Goal: Understand process/instructions: Learn how to perform a task or action

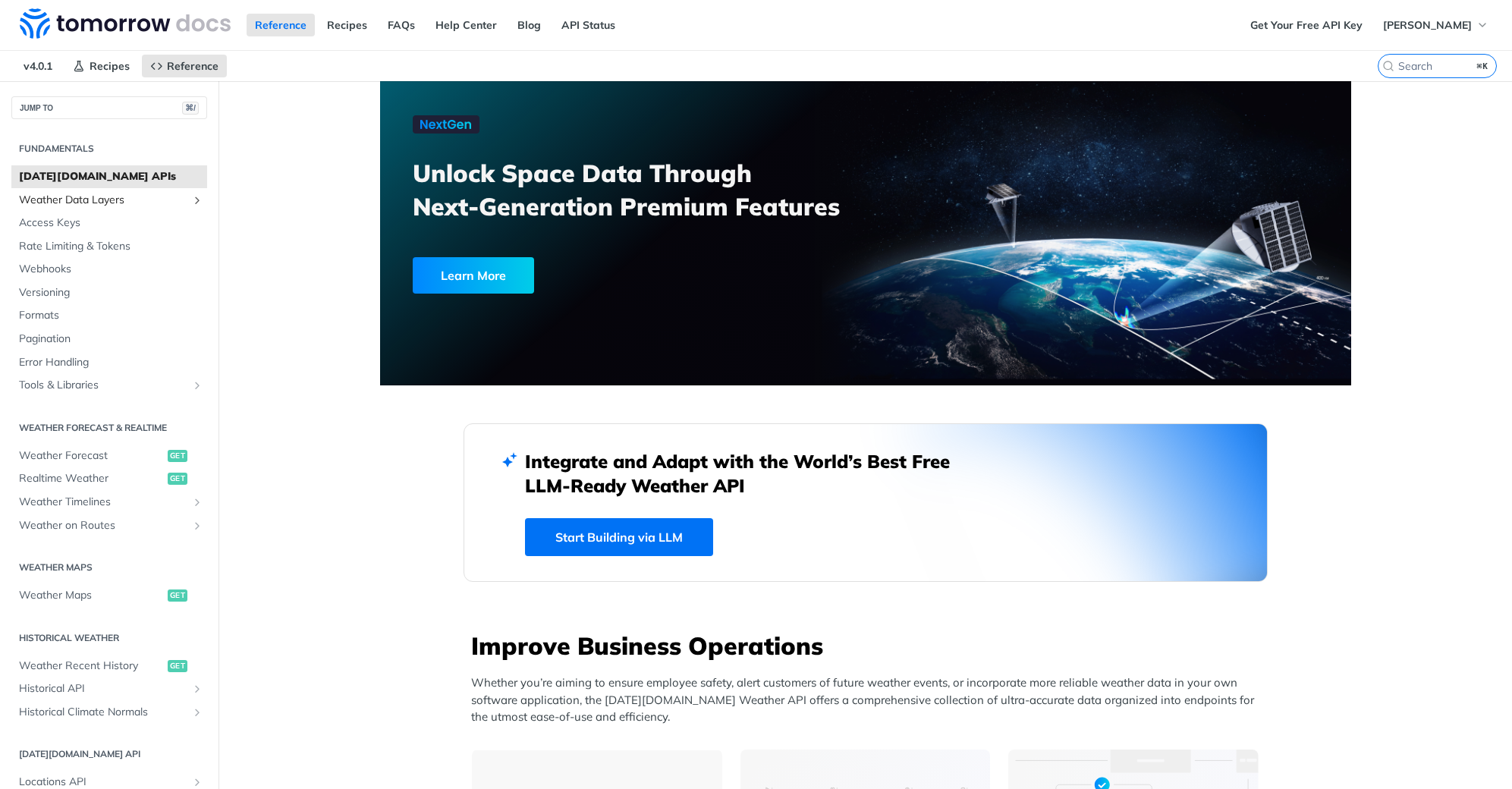
click at [86, 204] on span "Weather Data Layers" at bounding box center [103, 200] width 168 height 15
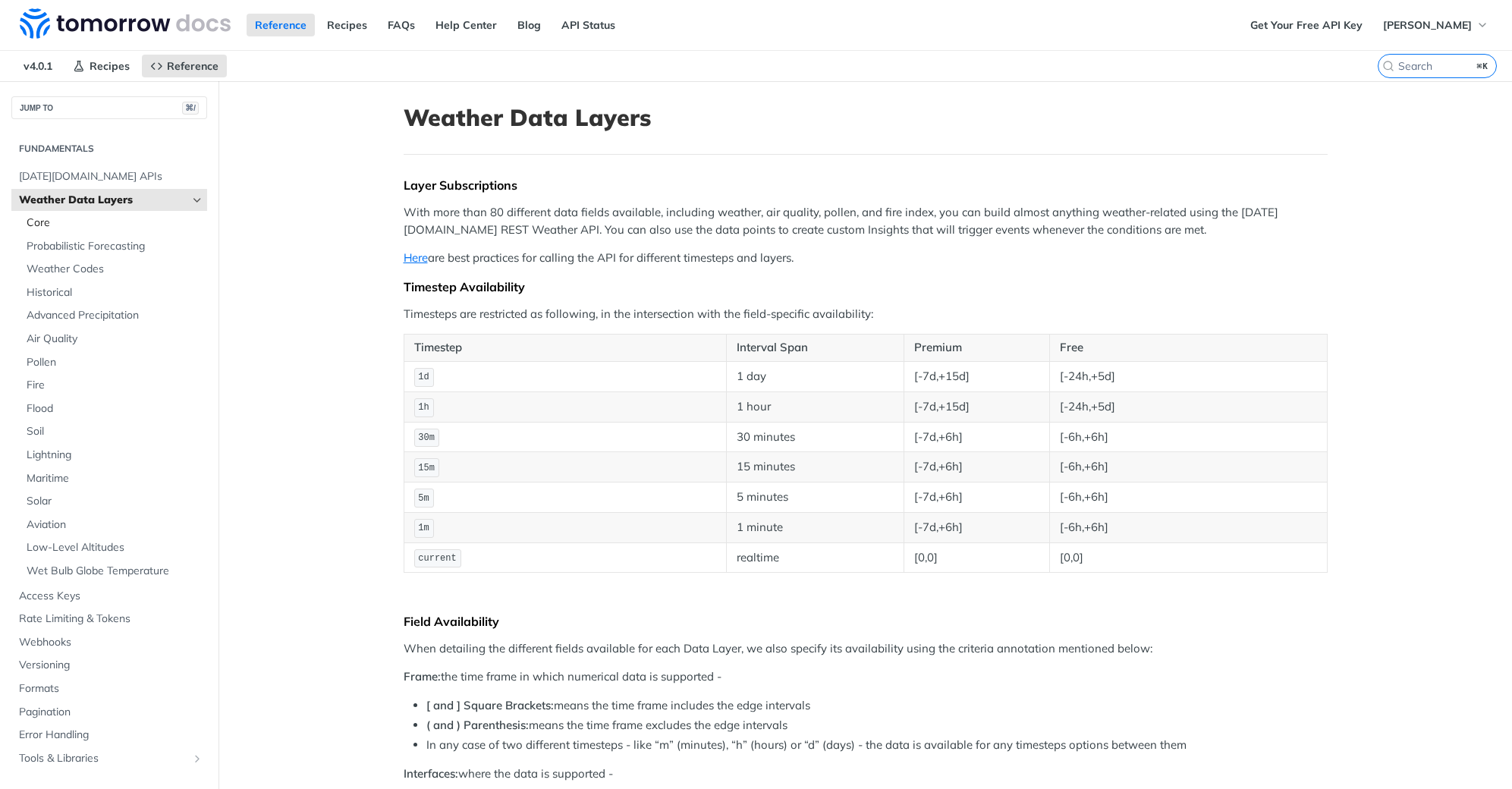
click at [85, 223] on span "Core" at bounding box center [115, 223] width 177 height 15
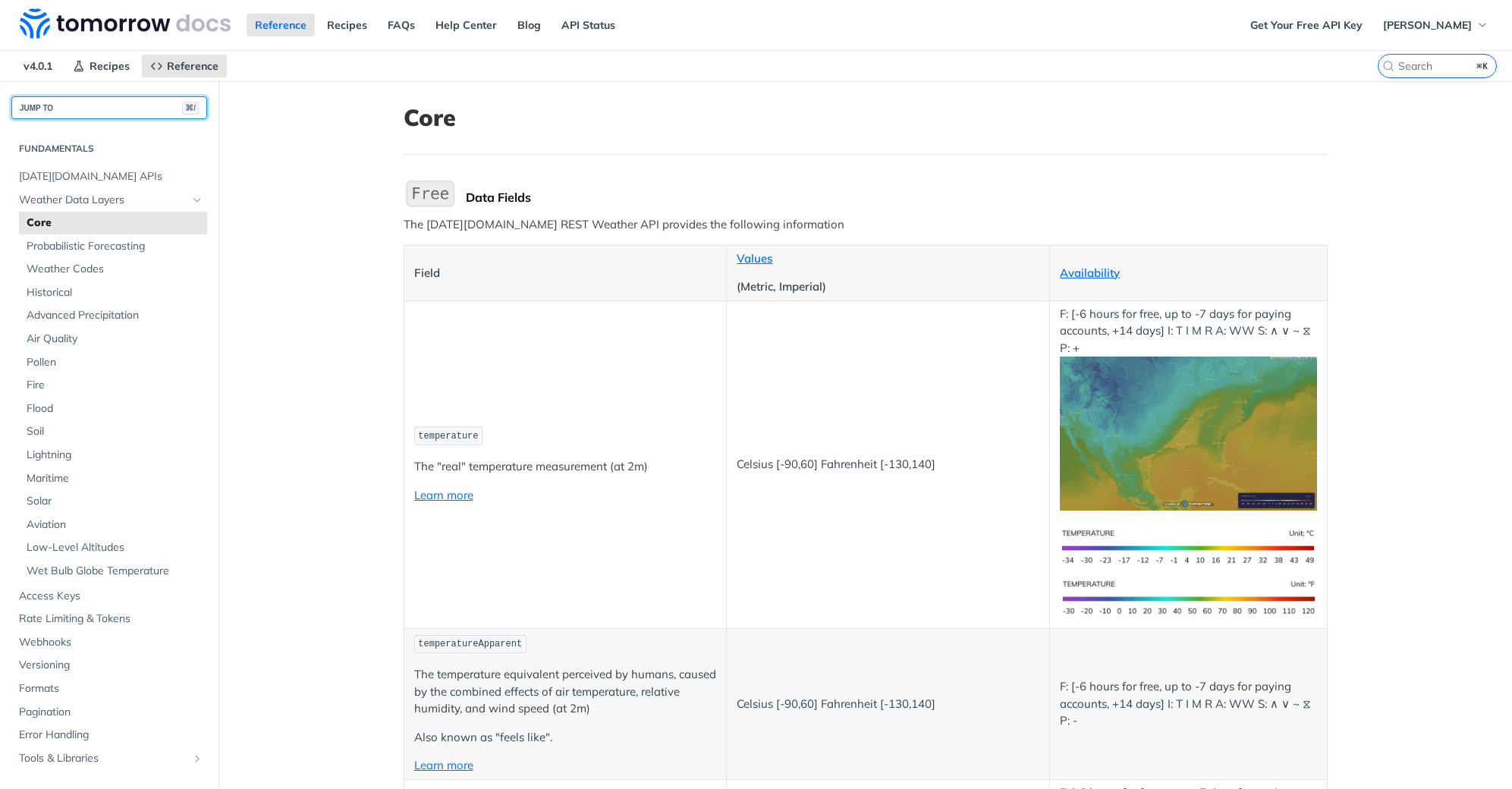
click at [95, 104] on button "JUMP TO ⌘/" at bounding box center [109, 107] width 196 height 23
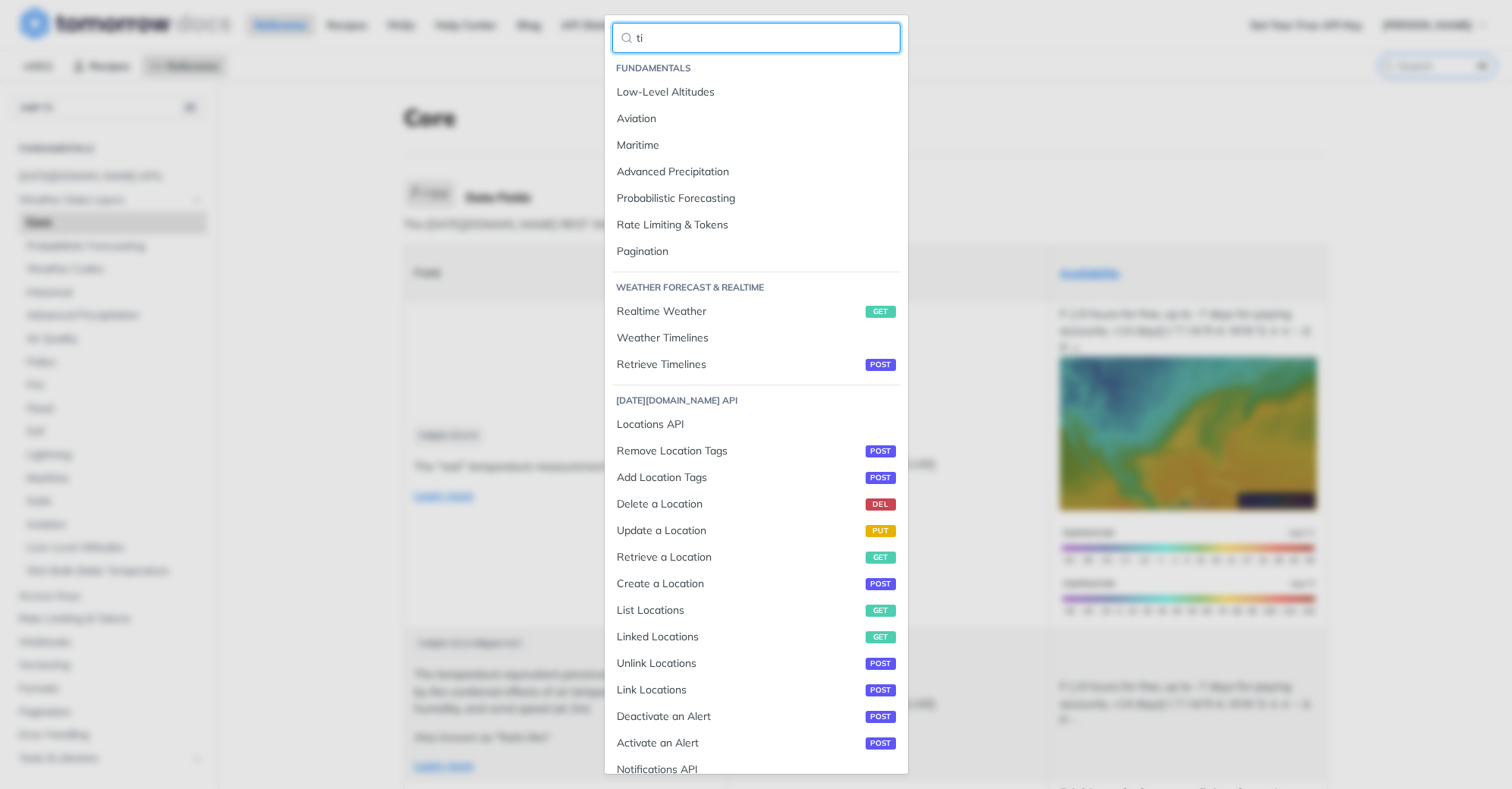
type input "t"
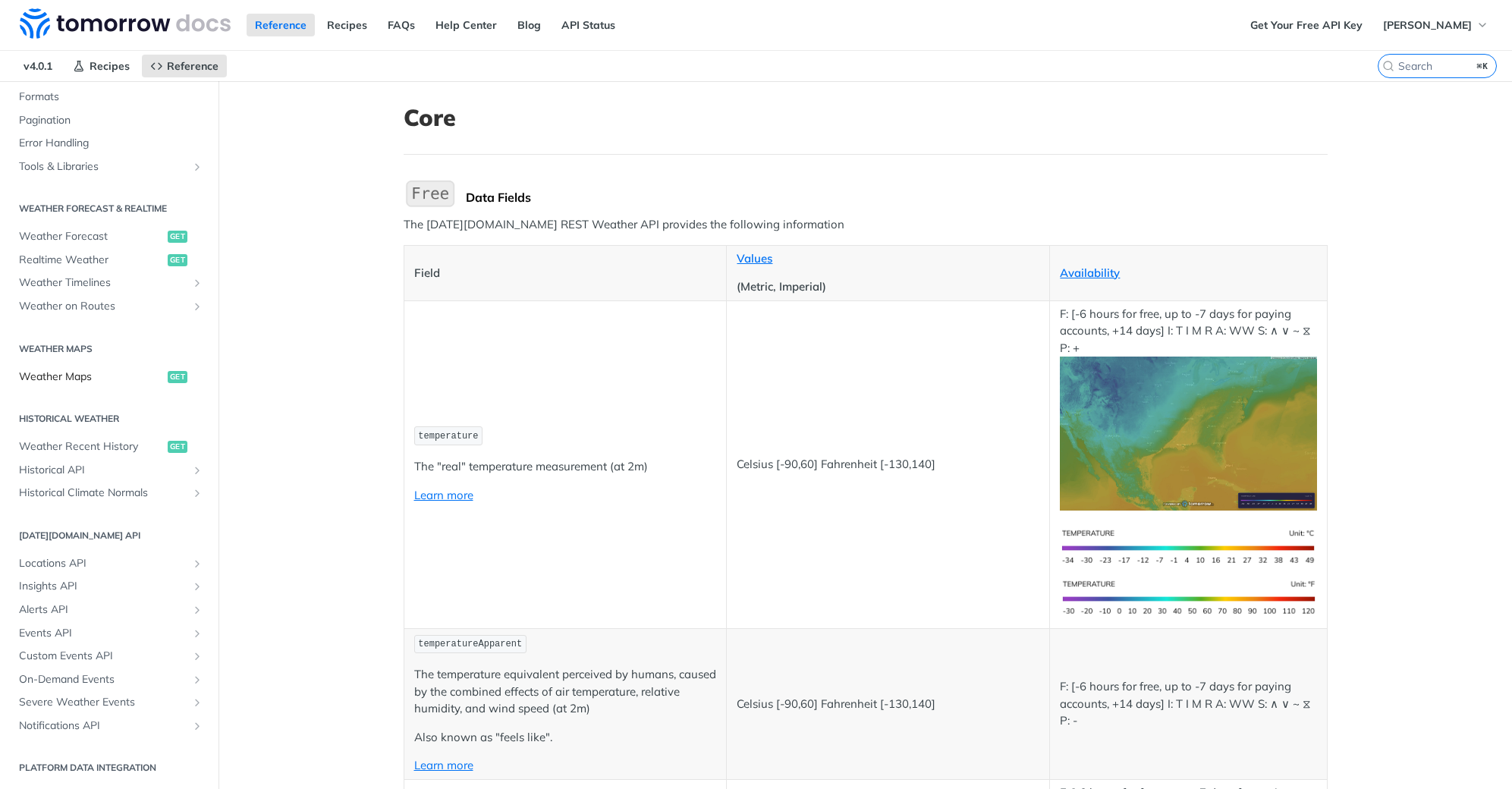
click at [105, 383] on span "Weather Maps" at bounding box center [91, 377] width 145 height 15
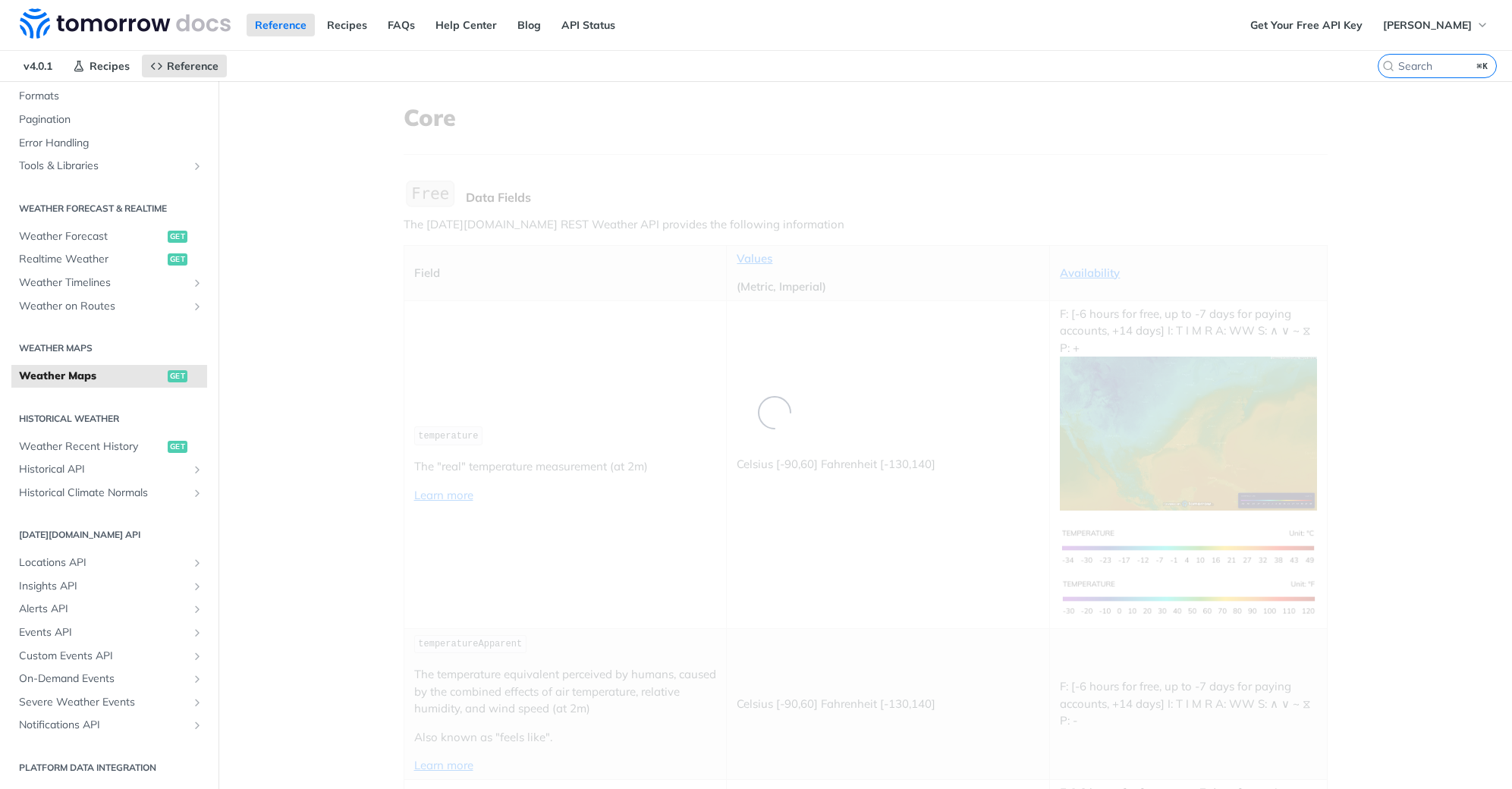
scroll to position [220, 0]
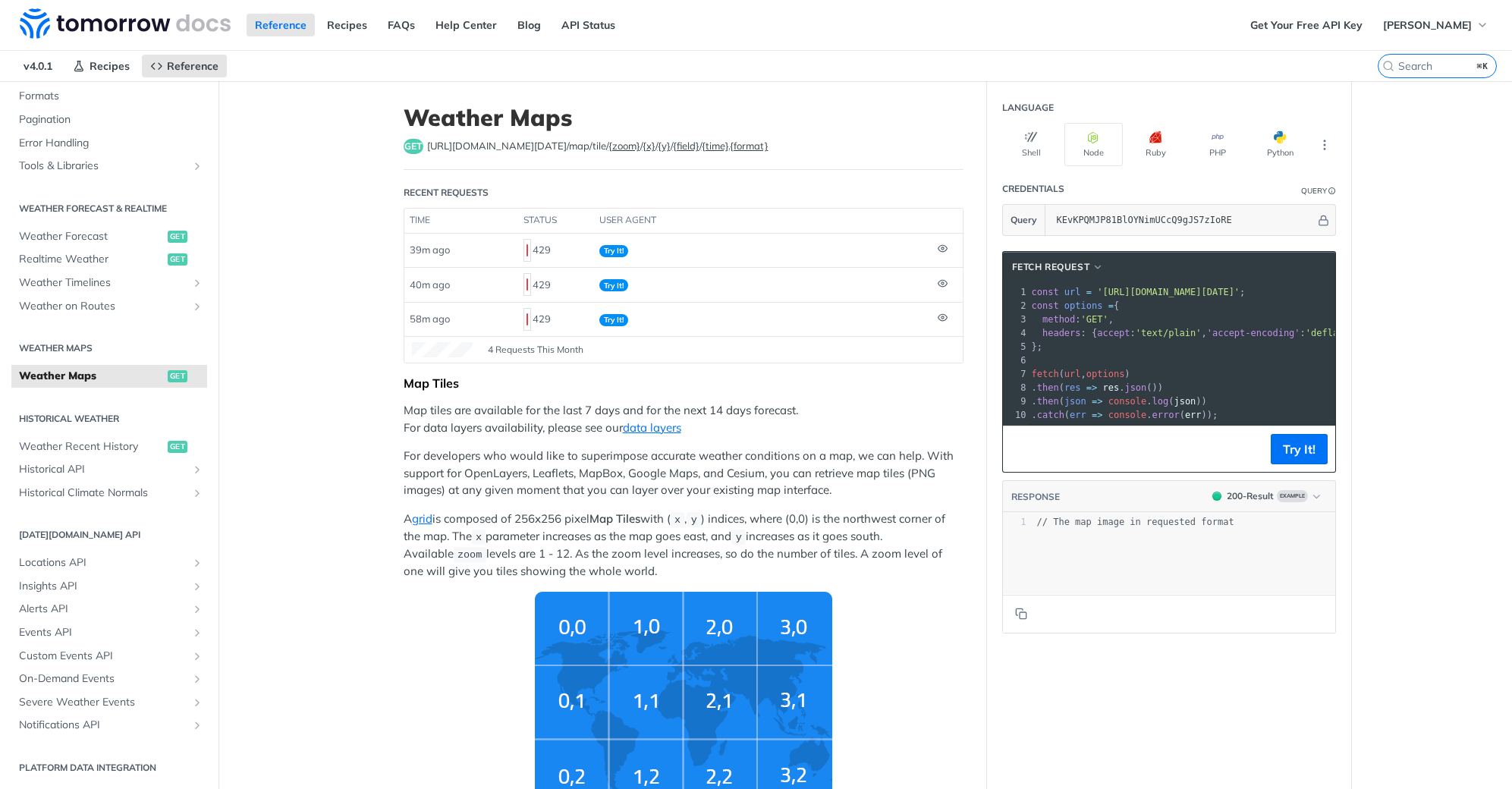
click at [1170, 543] on div "xxxxxxxxxx 1 // The map image in requested format" at bounding box center [1188, 572] width 370 height 119
type textarea "// The map image in requested format"
click at [1170, 543] on div "x 1 // The map image in requested format" at bounding box center [1188, 572] width 370 height 119
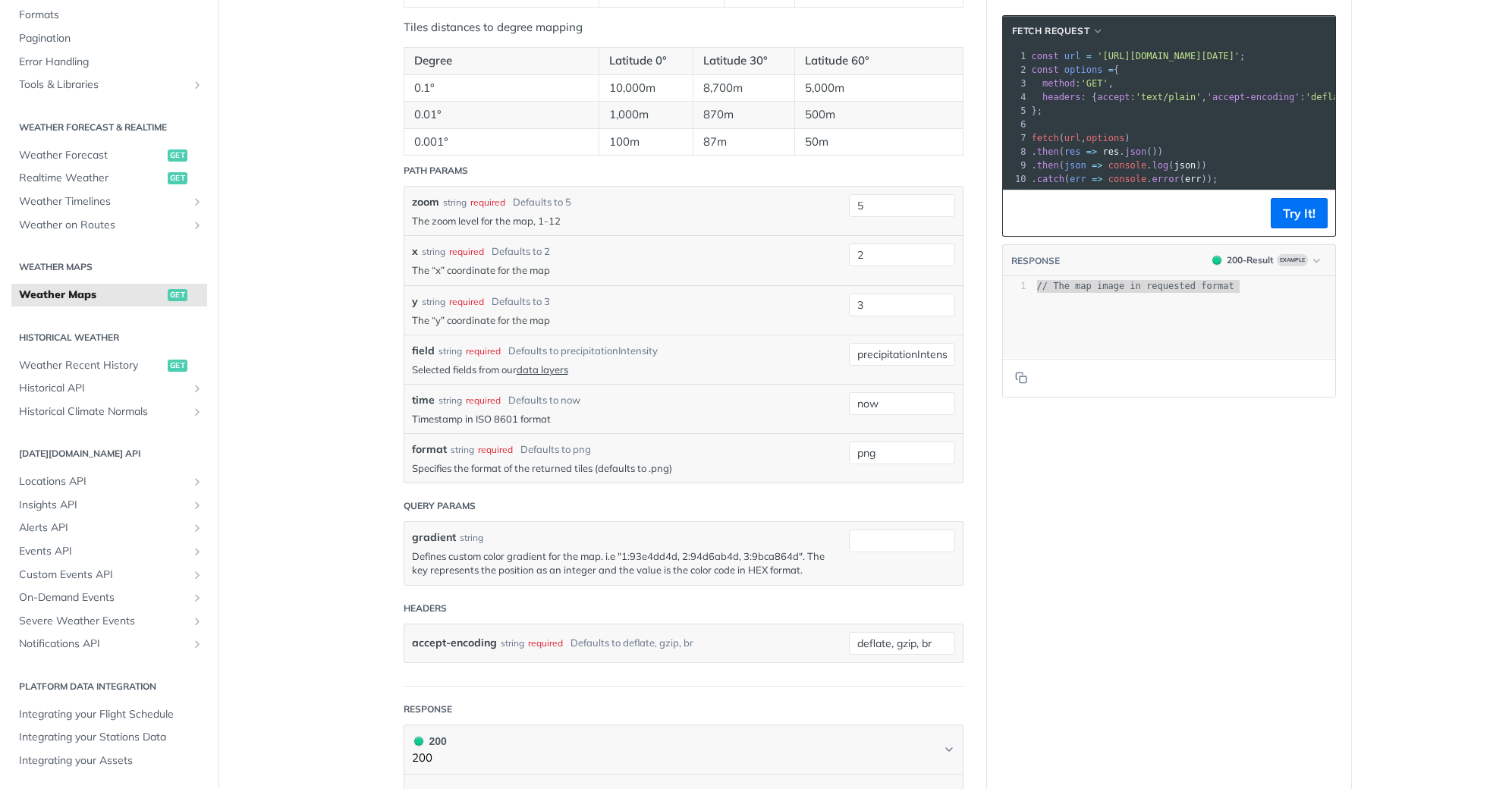
scroll to position [1547, 0]
click at [864, 352] on input "precipitationIntensity" at bounding box center [902, 355] width 106 height 23
type input "snowDepth"
click at [1292, 223] on button "Try It!" at bounding box center [1299, 213] width 57 height 31
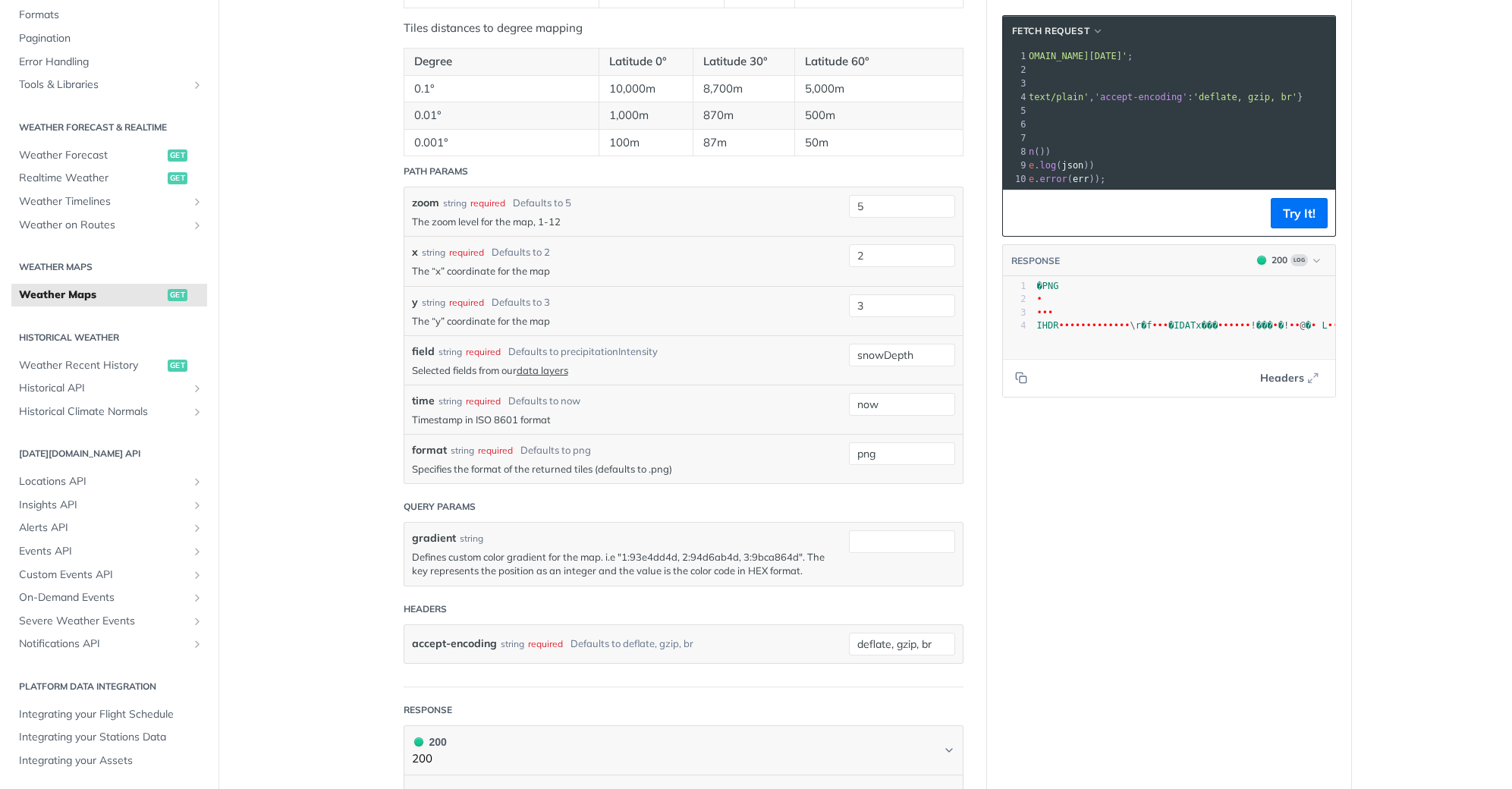
scroll to position [0, 0]
click at [1230, 63] on pre "const options = {" at bounding box center [1247, 70] width 630 height 14
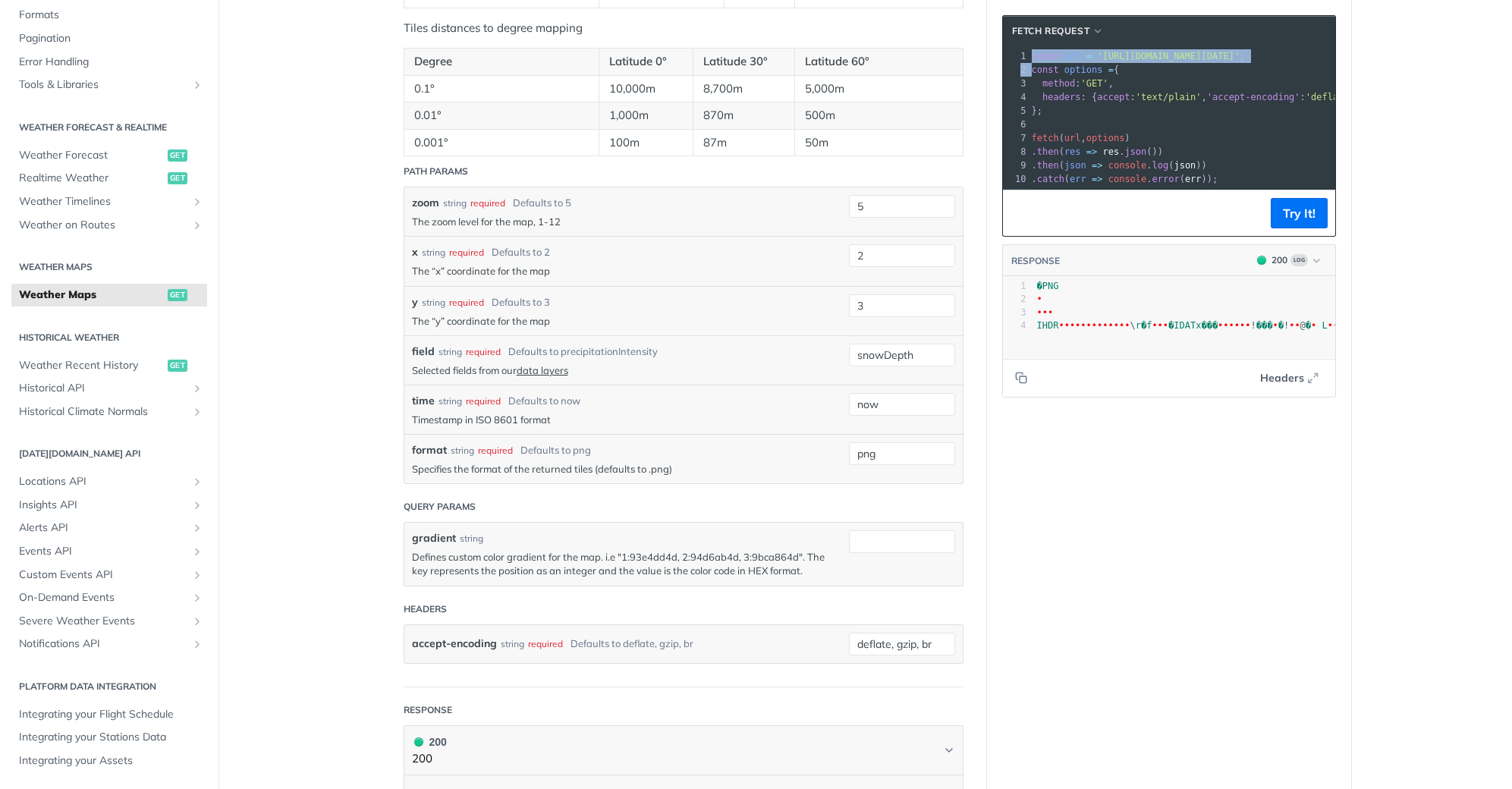
copy div "const url = '[URL][DOMAIN_NAME][DATE]' ; 2"
